Goal: Find specific page/section: Find specific page/section

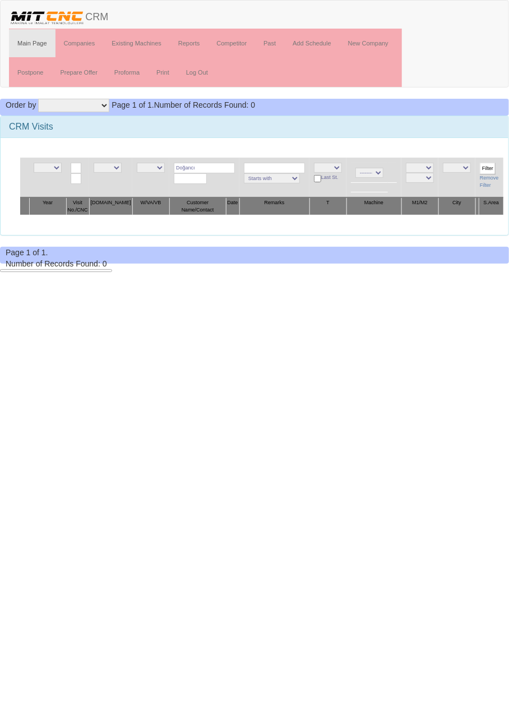
type input "Doğancı"
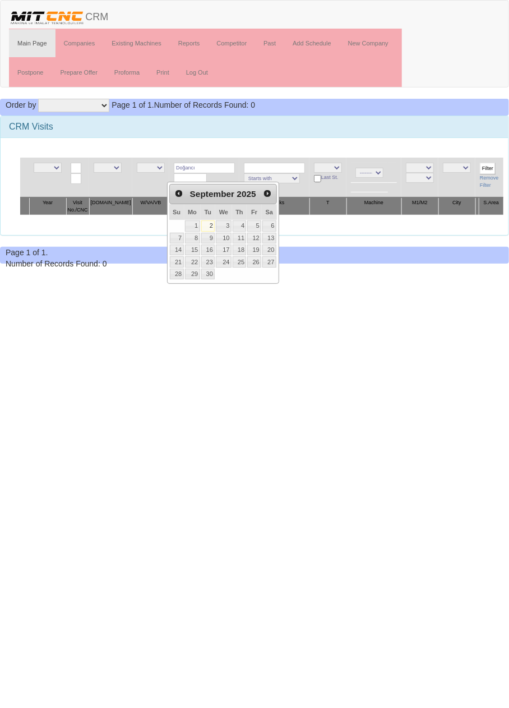
click at [487, 164] on input "Filter" at bounding box center [488, 169] width 16 height 12
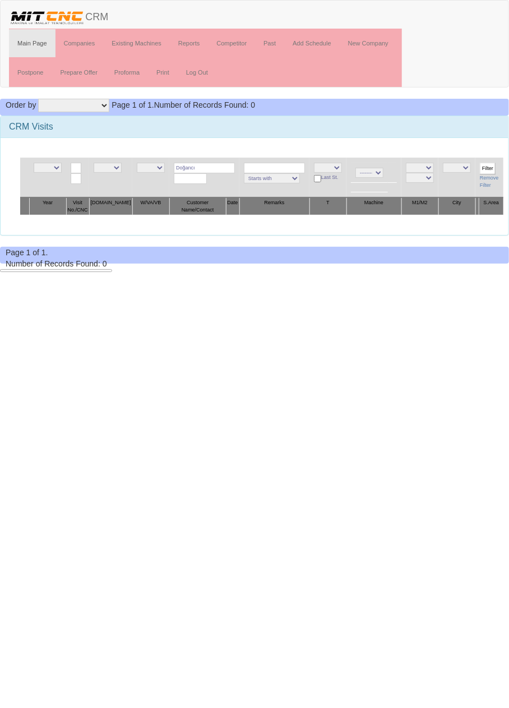
click at [215, 169] on input "Doğancı" at bounding box center [204, 168] width 61 height 11
click at [220, 182] on link "DOĞANC I YAPI" at bounding box center [212, 183] width 89 height 12
type input "DOĞANCI YAPI"
click at [484, 167] on input "Filter" at bounding box center [488, 169] width 16 height 12
